Goal: Task Accomplishment & Management: Complete application form

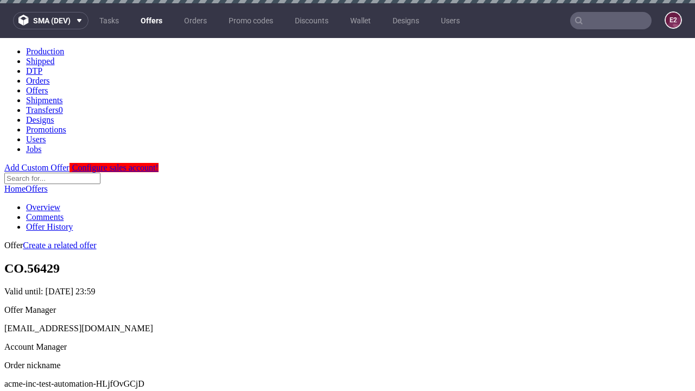
scroll to position [107, 0]
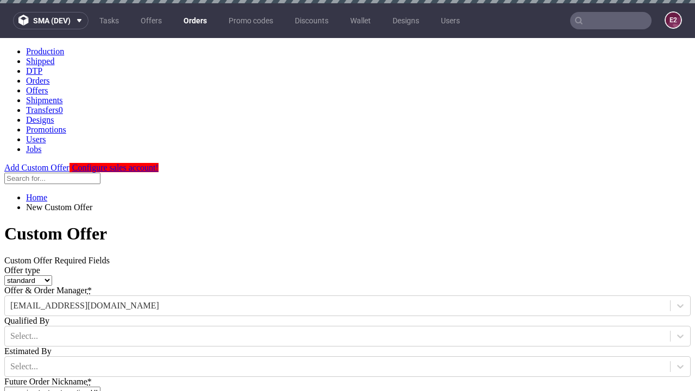
type input "acme-inc-test-automation-HLjfOvGCjD"
type input "[DATE]"
type input "[EMAIL_ADDRESS][DOMAIN_NAME]"
select select "gb"
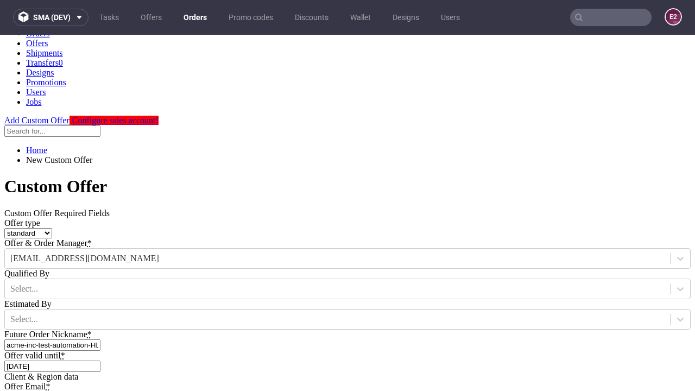
type input "[EMAIL_ADDRESS][DOMAIN_NAME]"
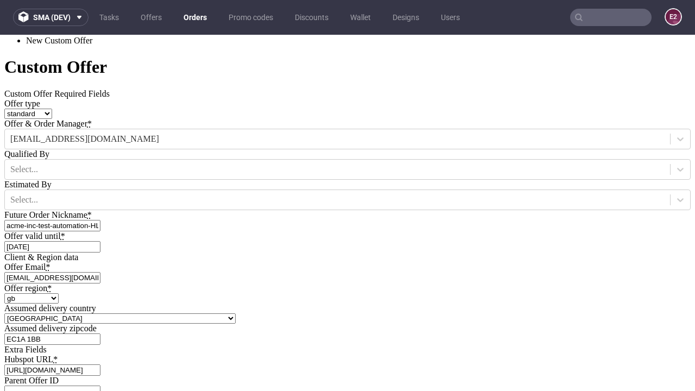
type input "[URL][DOMAIN_NAME]"
type input "Please wait..."
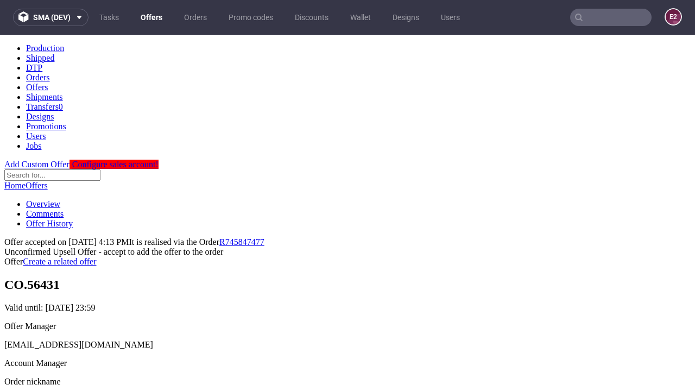
scroll to position [167, 0]
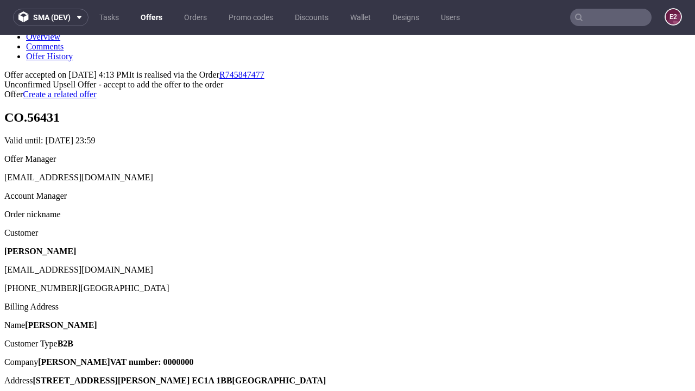
type input "In progress..."
